Goal: Communication & Community: Participate in discussion

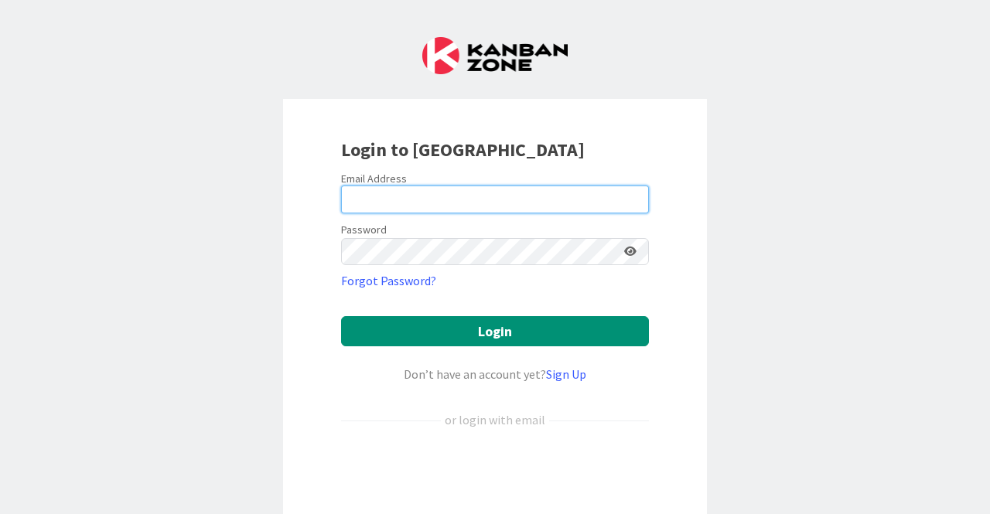
click at [432, 199] on input "email" at bounding box center [495, 200] width 308 height 28
type input "[EMAIL_ADDRESS][DOMAIN_NAME]"
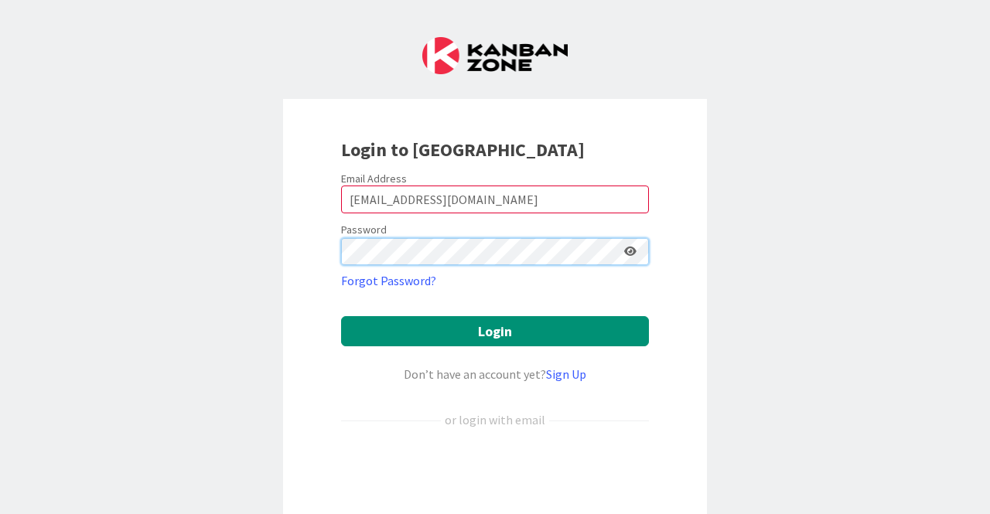
click at [341, 316] on button "Login" at bounding box center [495, 331] width 308 height 30
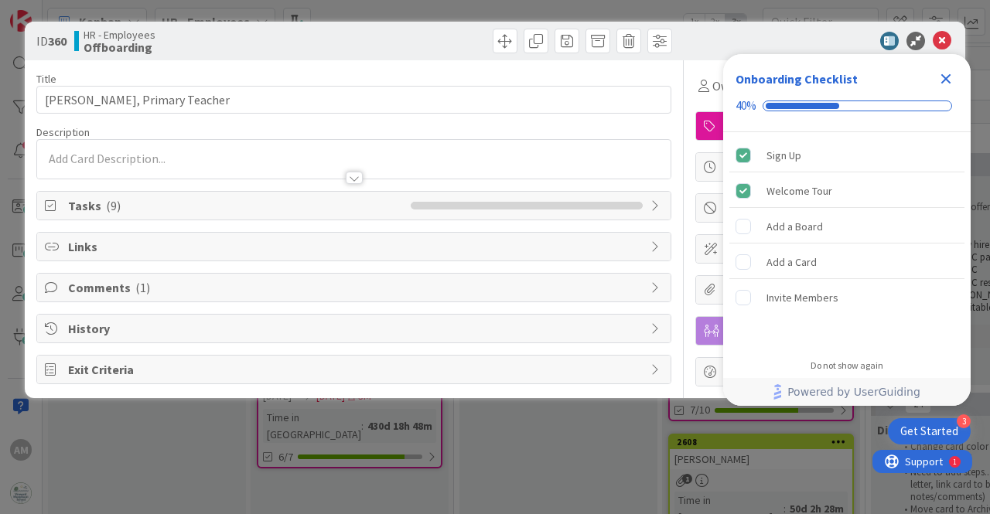
click at [946, 70] on icon "Close Checklist" at bounding box center [946, 79] width 19 height 19
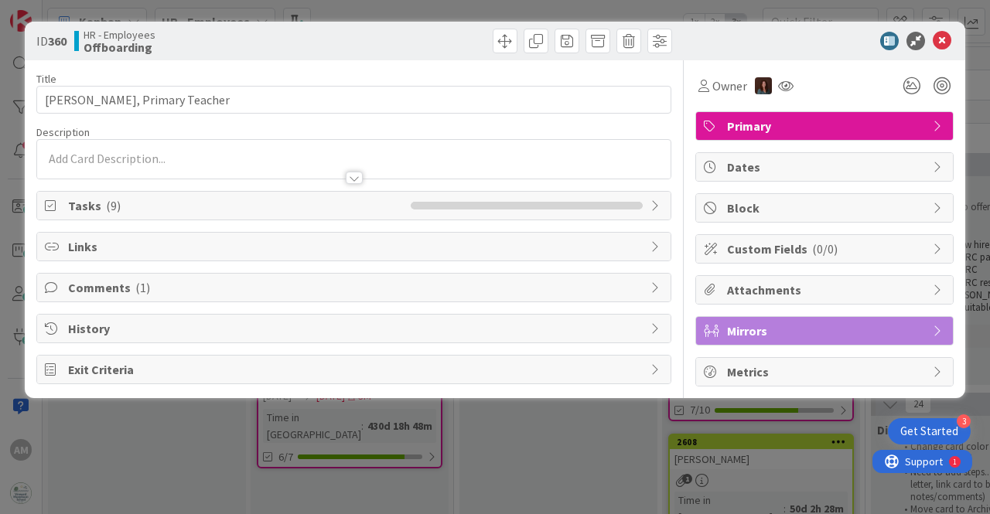
click at [312, 209] on span "Tasks ( 9 )" at bounding box center [235, 205] width 335 height 19
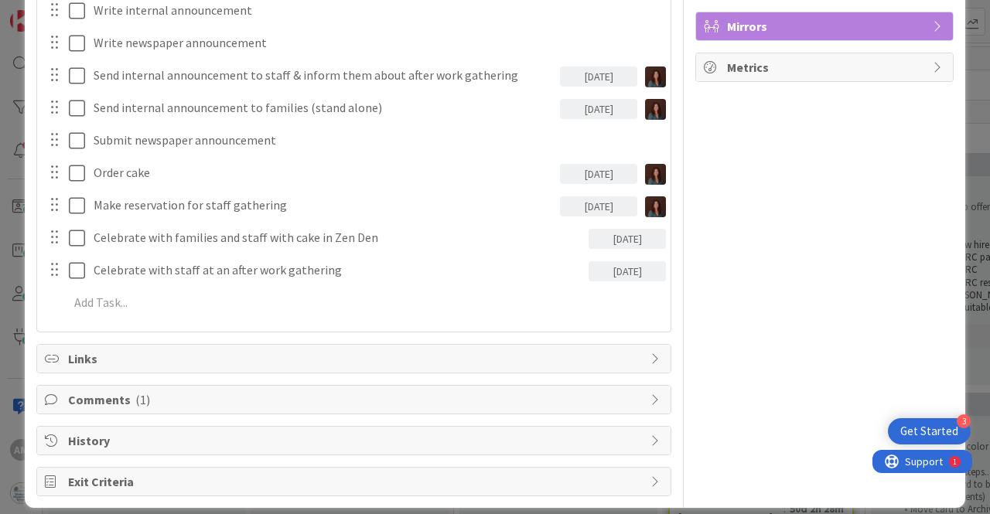
scroll to position [309, 0]
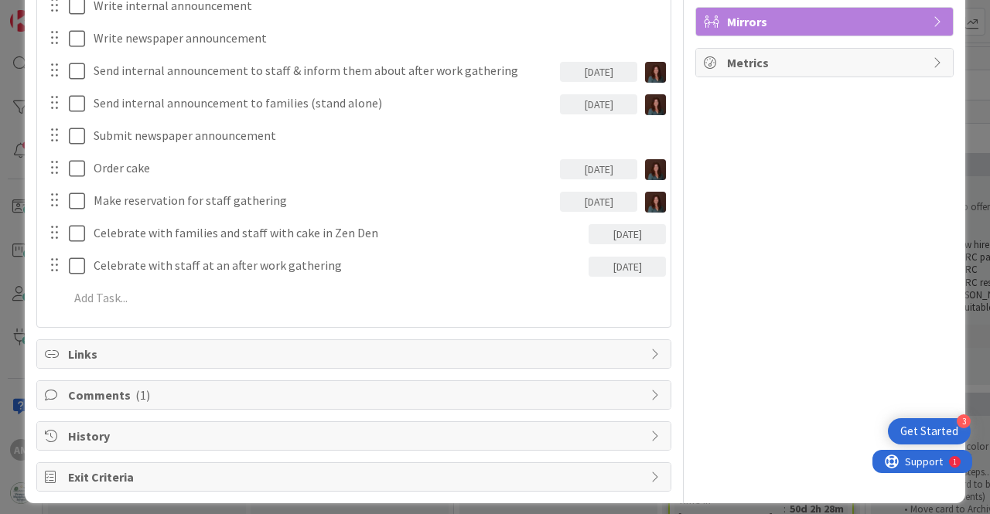
click at [337, 391] on span "Comments ( 1 )" at bounding box center [355, 395] width 575 height 19
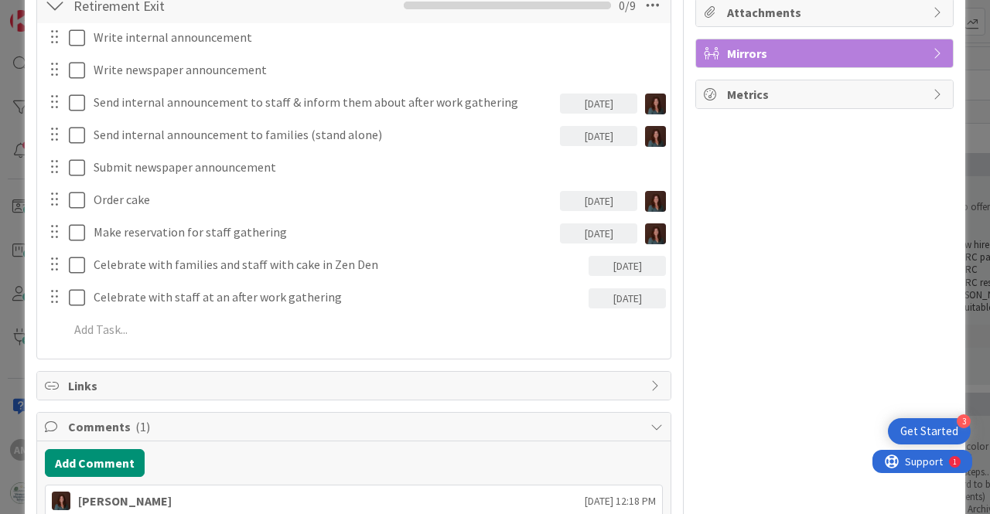
scroll to position [475, 0]
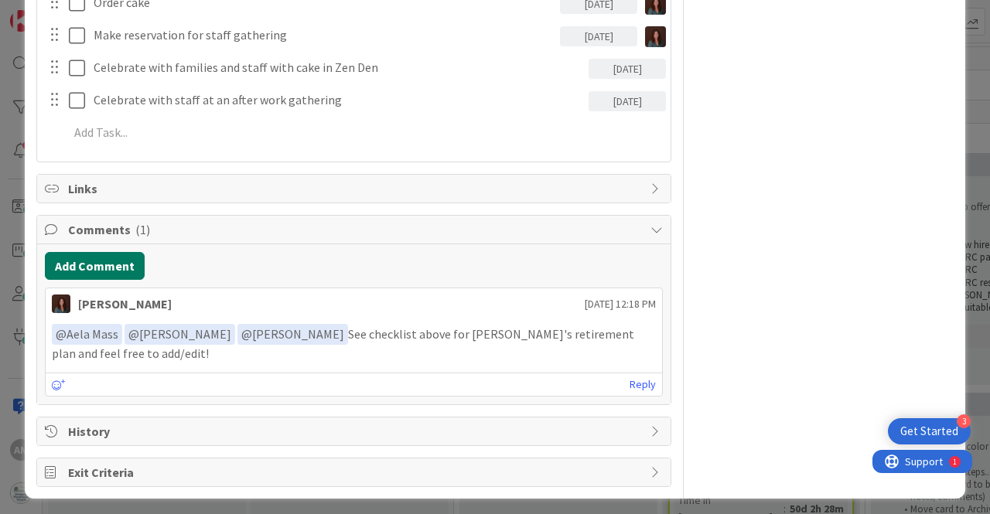
click at [124, 260] on button "Add Comment" at bounding box center [95, 266] width 100 height 28
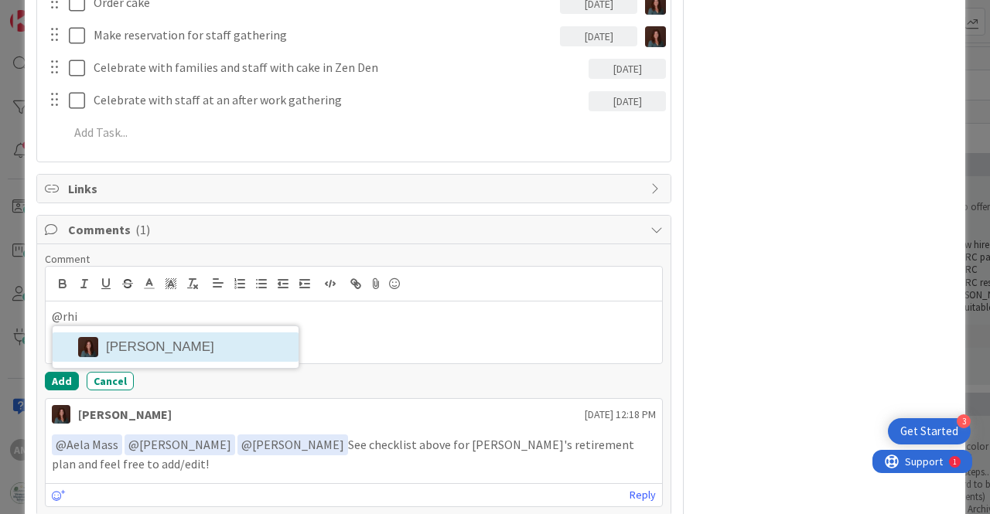
click at [145, 345] on li "[PERSON_NAME]" at bounding box center [176, 347] width 246 height 29
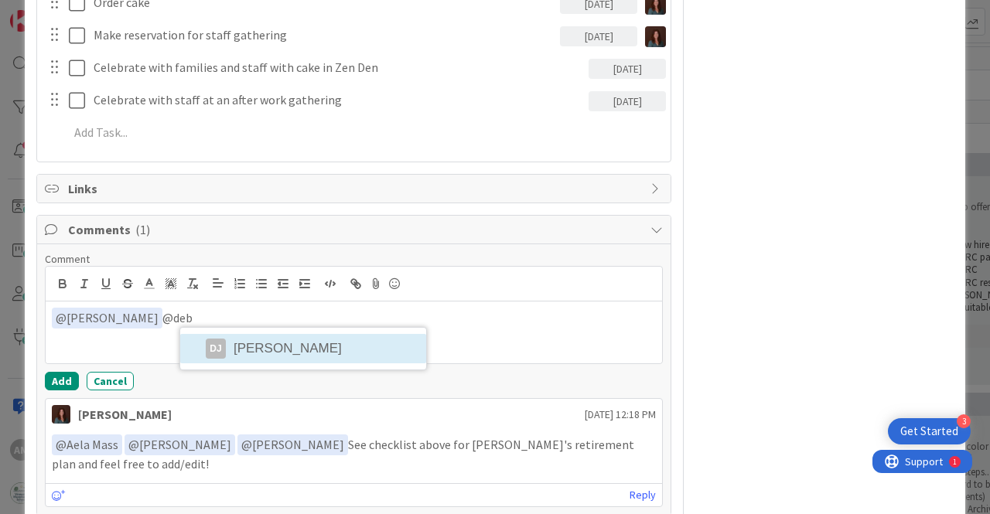
click at [285, 347] on li "DJ [PERSON_NAME]" at bounding box center [303, 348] width 246 height 29
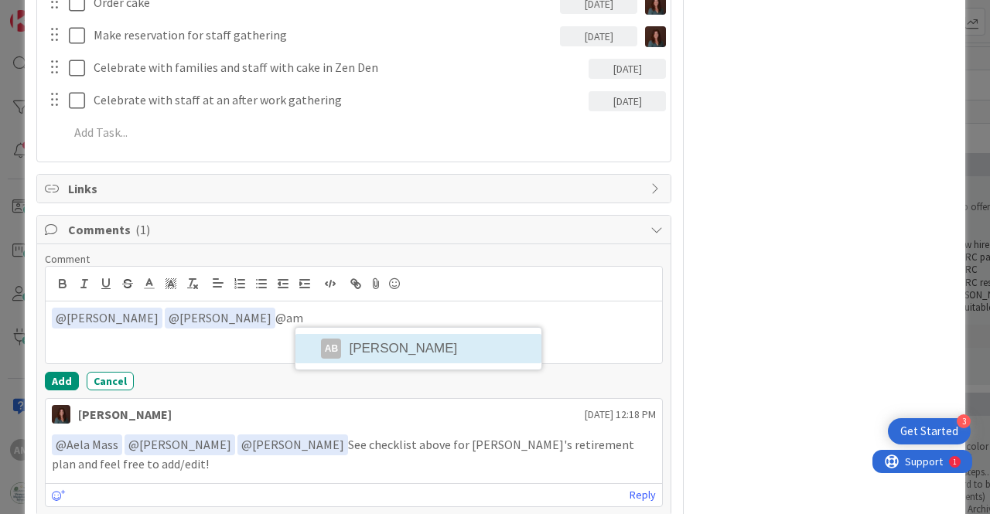
click at [381, 346] on li "AB [PERSON_NAME]" at bounding box center [418, 348] width 246 height 29
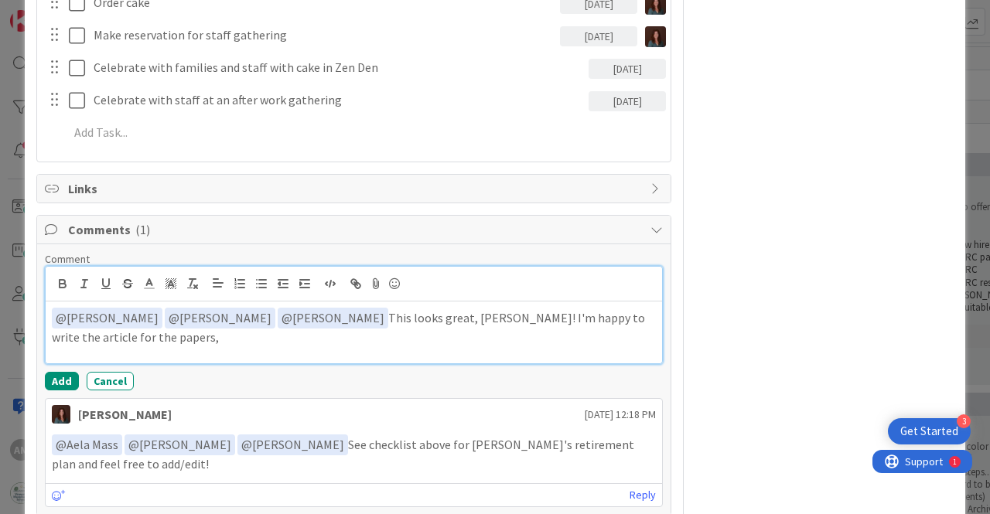
click at [172, 333] on p "﻿ @ [PERSON_NAME] ﻿ ﻿ @ [PERSON_NAME] ﻿ ﻿ @ [PERSON_NAME] ﻿ This looks great, […" at bounding box center [354, 327] width 604 height 38
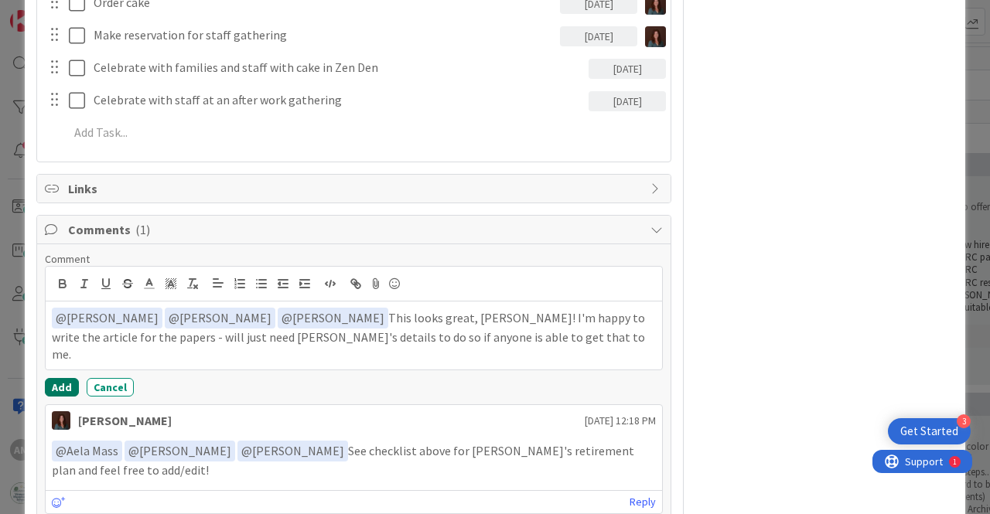
click at [71, 378] on button "Add" at bounding box center [62, 387] width 34 height 19
